Goal: Communication & Community: Answer question/provide support

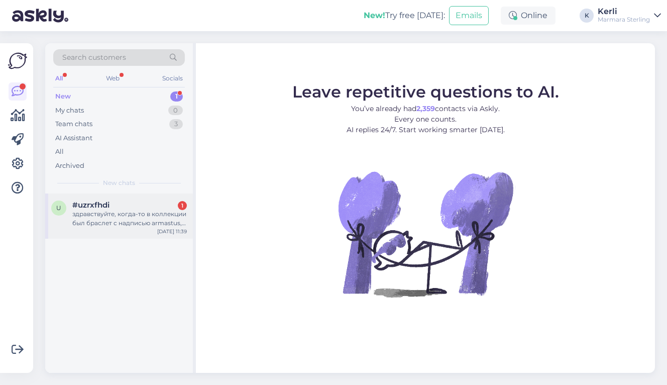
click at [97, 208] on span "#uzrxfhdi" at bounding box center [90, 204] width 37 height 9
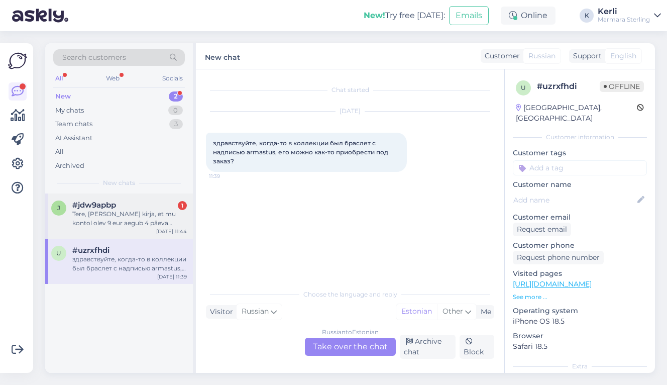
click at [144, 204] on div "#jdw9apbp 1" at bounding box center [129, 204] width 115 height 9
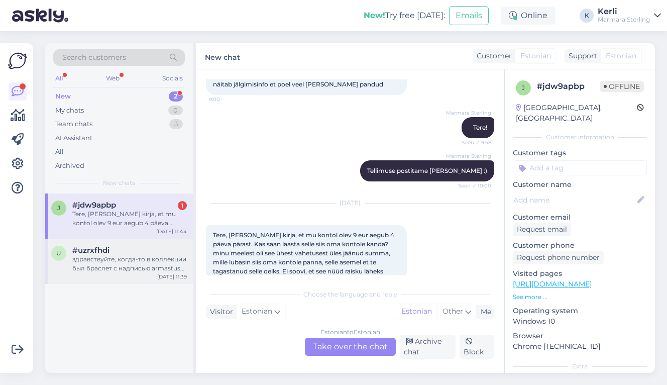
click at [116, 252] on div "#uzrxfhdi" at bounding box center [129, 250] width 115 height 9
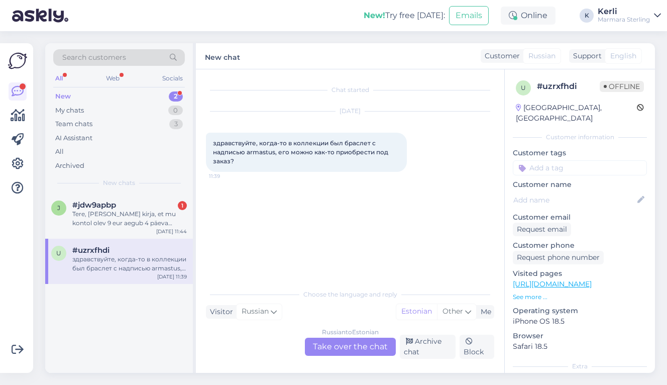
click at [139, 262] on div "здравствуйте, когда-то в коллекции был браслет с надписью armastus, его можно к…" at bounding box center [129, 264] width 115 height 18
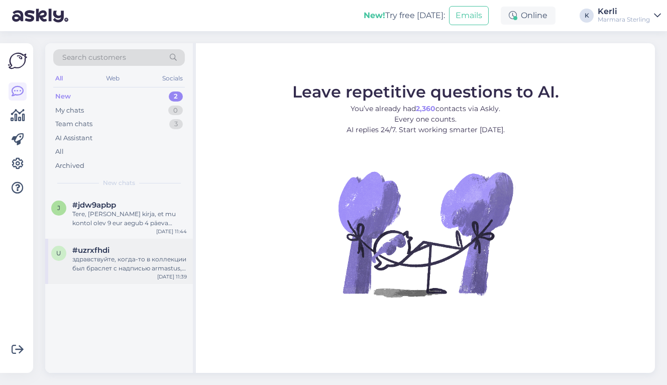
click at [101, 274] on div "u #uzrxfhdi здравствуйте, когда-то в коллекции был браслет с надписью armastus,…" at bounding box center [119, 261] width 148 height 45
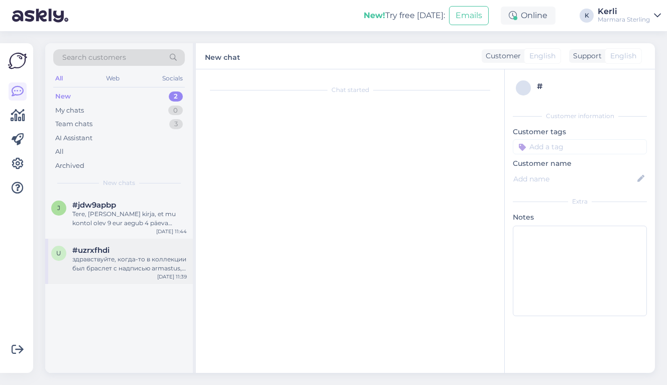
click at [134, 265] on div "здравствуйте, когда-то в коллекции был браслет с надписью armastus, его можно к…" at bounding box center [129, 264] width 115 height 18
click at [125, 262] on div "здравствуйте, когда-то в коллекции был браслет с надписью armastus, его можно к…" at bounding box center [129, 264] width 115 height 18
